Goal: Information Seeking & Learning: Learn about a topic

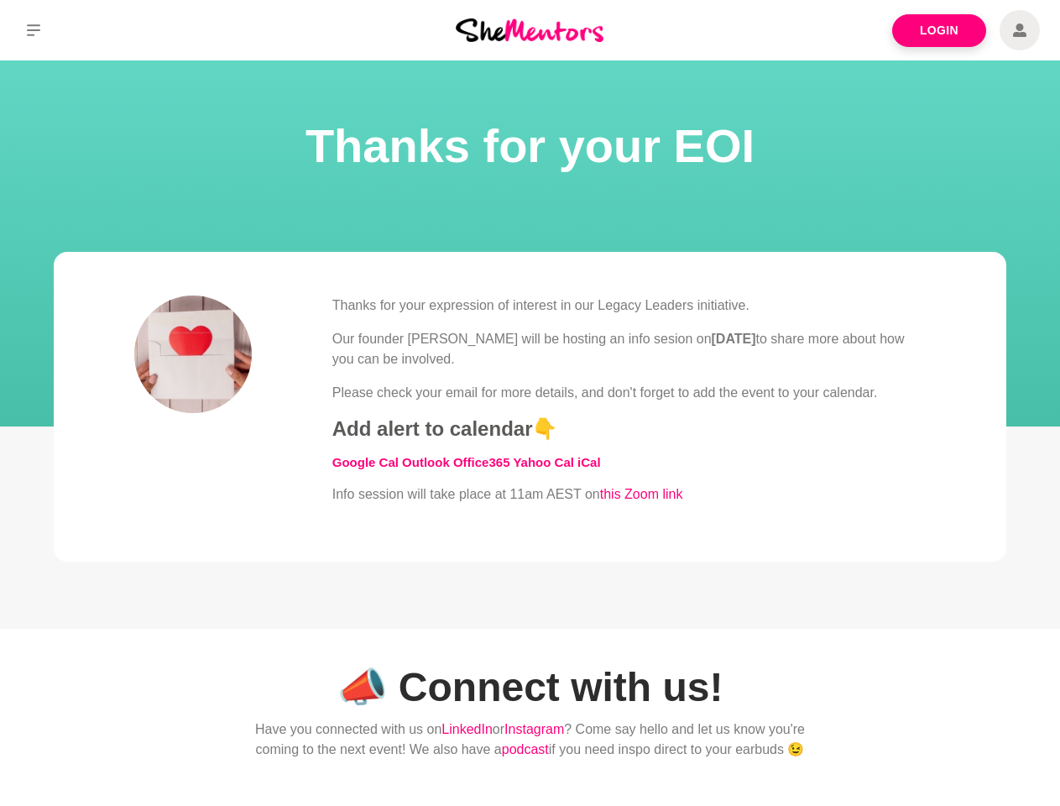
click at [530, 403] on div "Thanks for your expression of interest in our Legacy Leaders initiative. Our fo…" at bounding box center [628, 399] width 593 height 209
click at [34, 30] on icon at bounding box center [33, 30] width 13 height 12
click at [530, 403] on div "Thanks for your expression of interest in our Legacy Leaders initiative. Our fo…" at bounding box center [628, 399] width 593 height 209
click at [34, 30] on icon at bounding box center [33, 30] width 13 height 12
